Goal: Task Accomplishment & Management: Complete application form

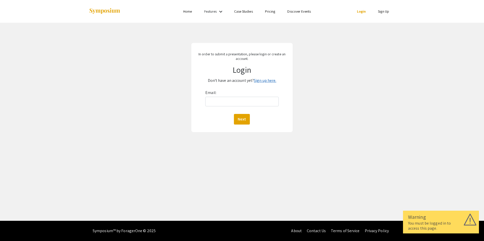
click at [264, 80] on link "Sign up here." at bounding box center [265, 80] width 22 height 5
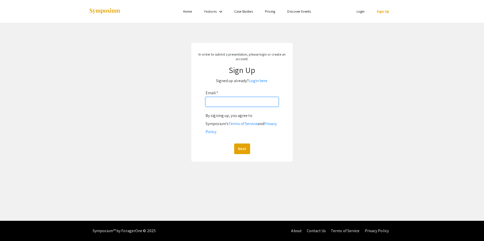
click at [226, 102] on input "Email: *" at bounding box center [241, 102] width 73 height 10
type input "ellen.reed@hsc.wvu.edu"
click at [241, 144] on button "Next" at bounding box center [242, 149] width 16 height 11
